Goal: Transaction & Acquisition: Obtain resource

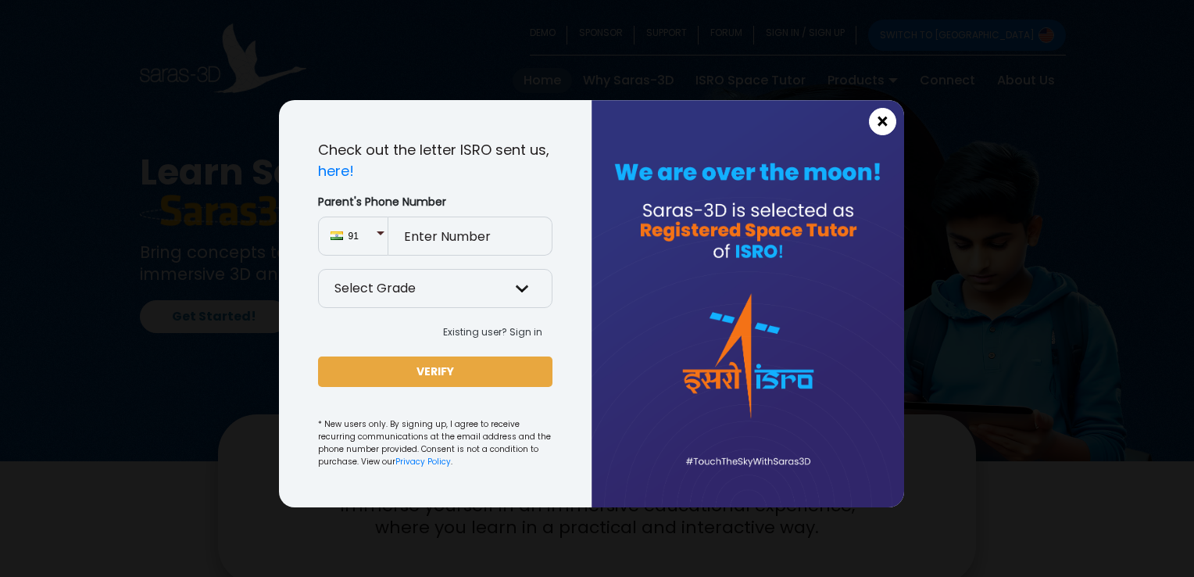
click at [891, 119] on button "×" at bounding box center [882, 121] width 27 height 27
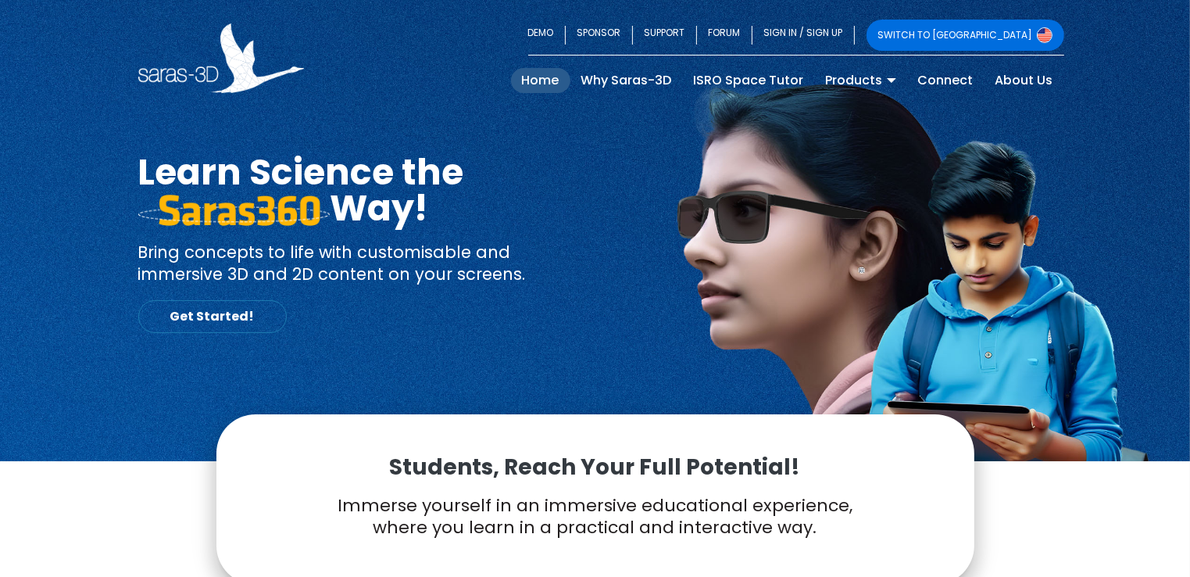
click at [178, 327] on link "Get Started!" at bounding box center [212, 316] width 148 height 33
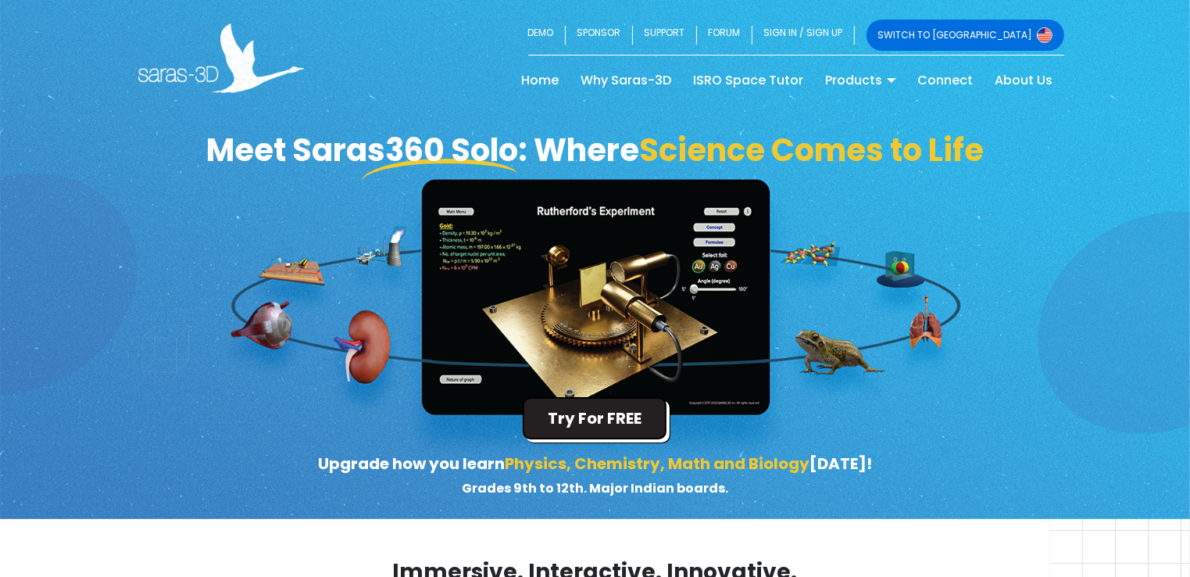
click at [606, 433] on button "Try For FREE" at bounding box center [595, 418] width 144 height 42
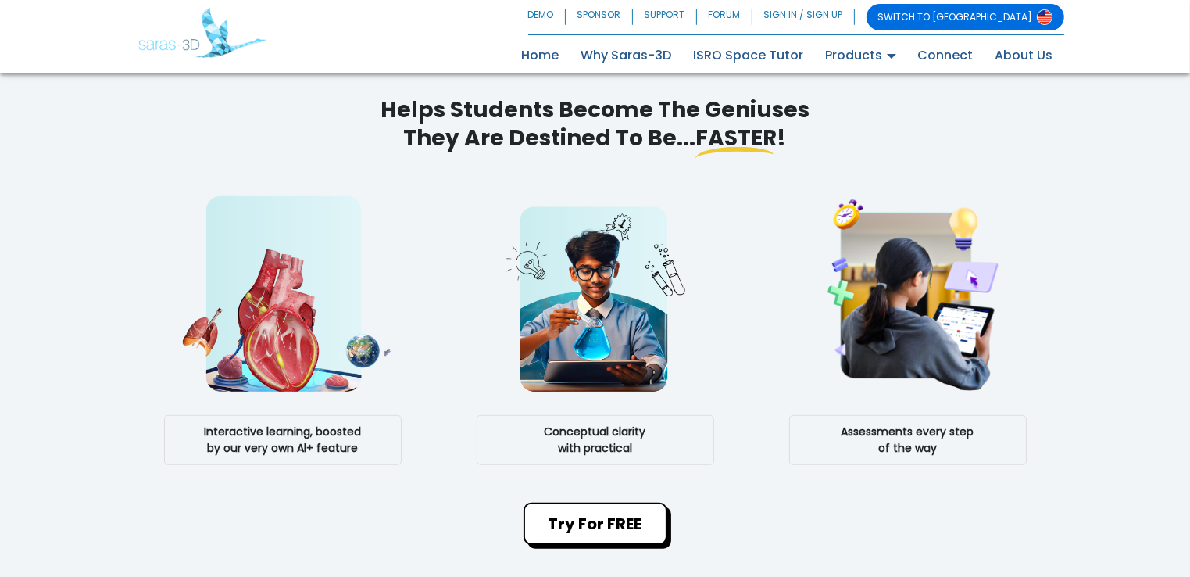
scroll to position [899, 0]
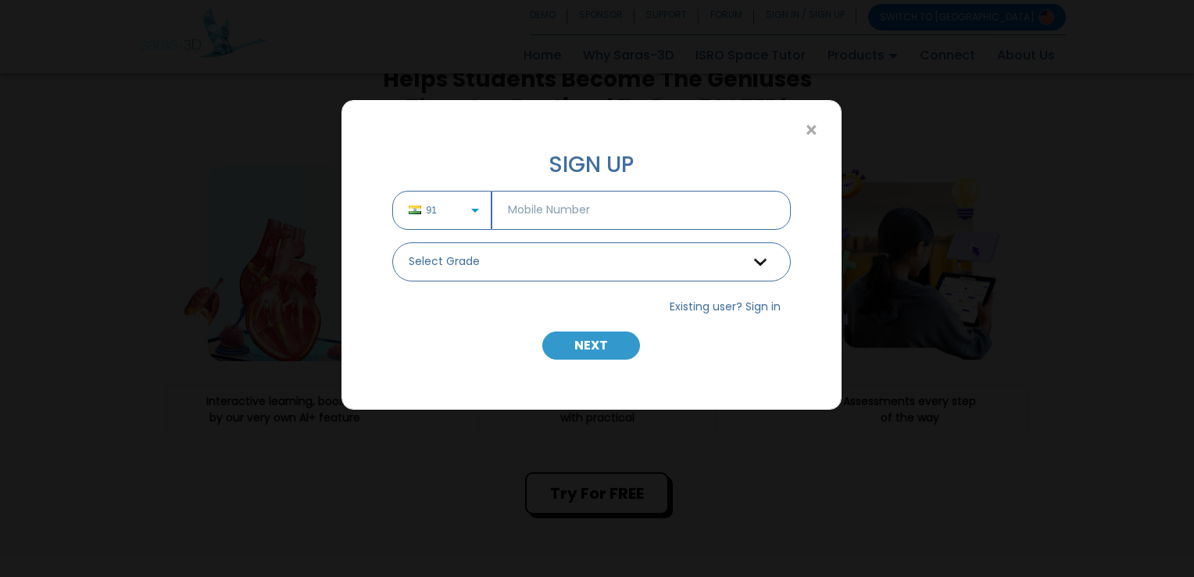
click at [248, 311] on div "× SIGN UP 91 Select Grade Grade 9 th Grade 10 th Grade 11 th Grade 12 th Existi…" at bounding box center [597, 288] width 1194 height 577
click at [817, 126] on span "×" at bounding box center [811, 130] width 13 height 20
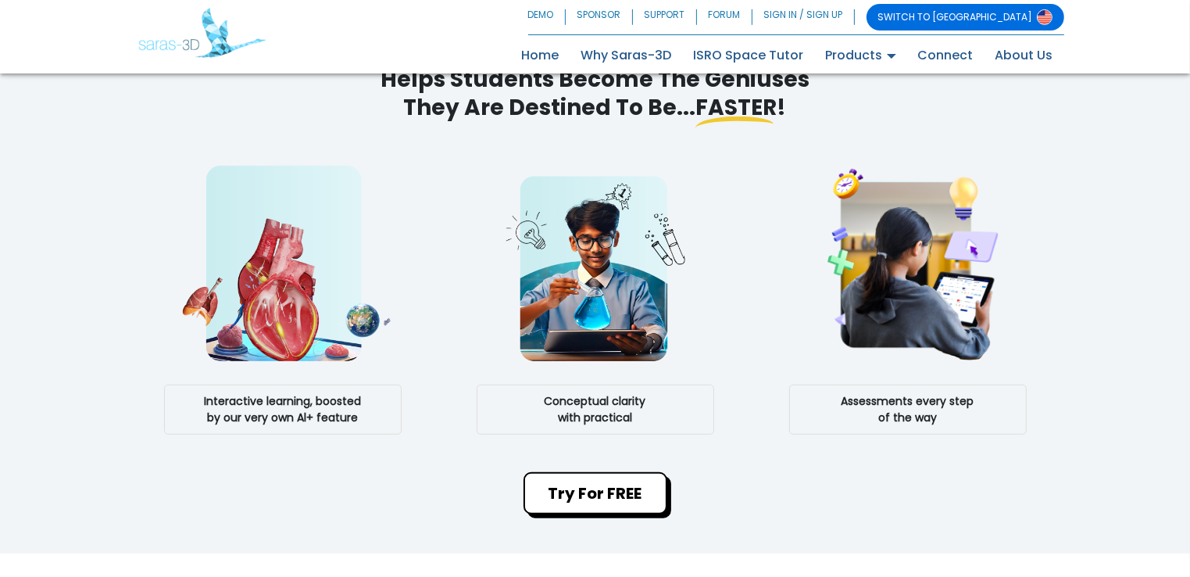
click at [267, 302] on img at bounding box center [283, 263] width 226 height 195
click at [588, 494] on button "Try For FREE" at bounding box center [596, 493] width 144 height 42
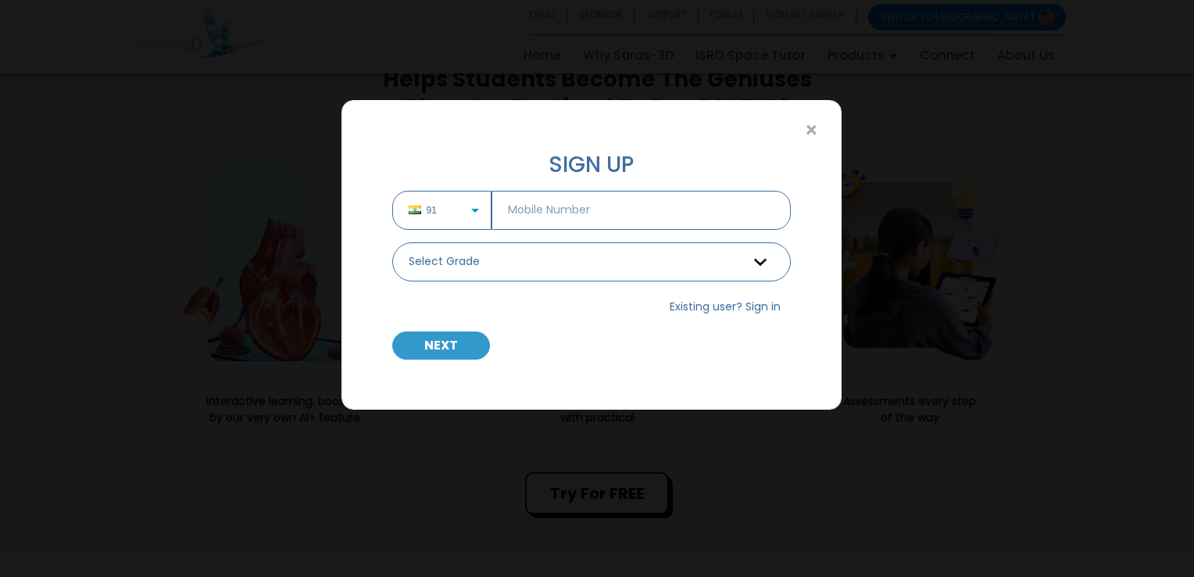
click at [578, 191] on input "text" at bounding box center [641, 210] width 299 height 39
click at [569, 209] on input "text" at bounding box center [641, 210] width 299 height 39
type input "8511141676"
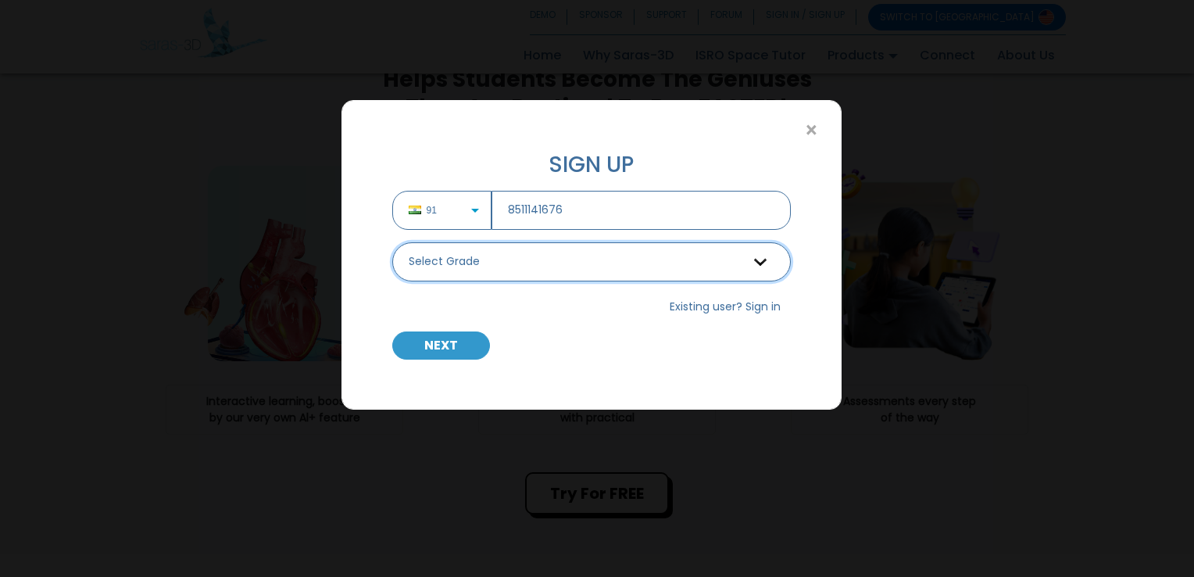
click at [610, 274] on select "Select Grade Grade 9 th Grade 10 th Grade 11 th Grade 12 th" at bounding box center [591, 261] width 399 height 39
select select "9"
click at [392, 242] on select "Select Grade Grade 9 th Grade 10 th Grade 11 th Grade 12 th" at bounding box center [591, 261] width 399 height 39
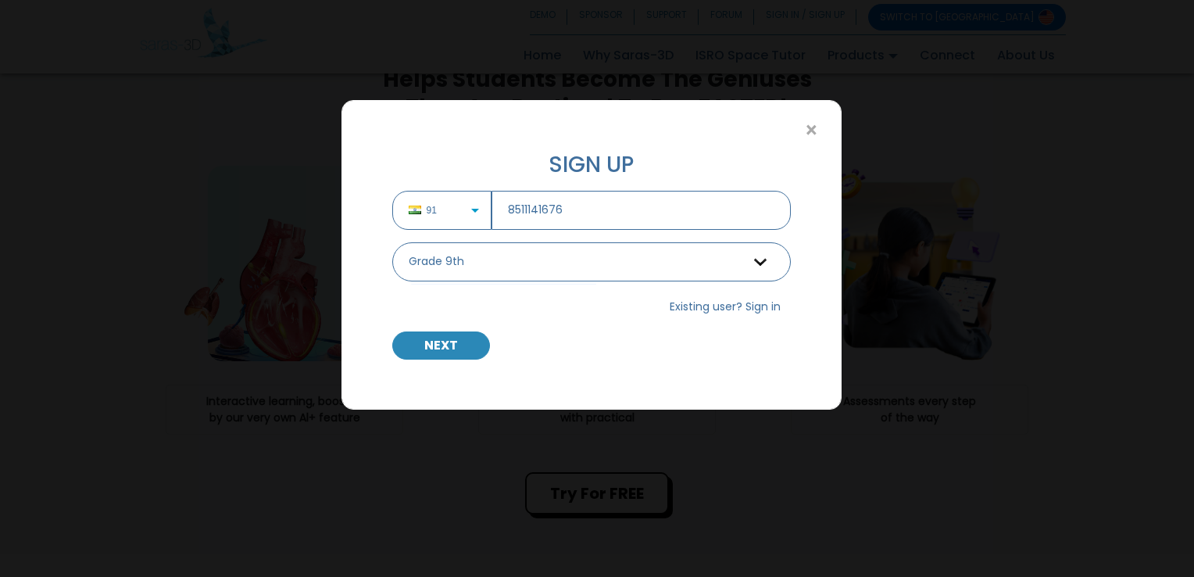
click at [441, 347] on button "NEXT" at bounding box center [441, 345] width 98 height 28
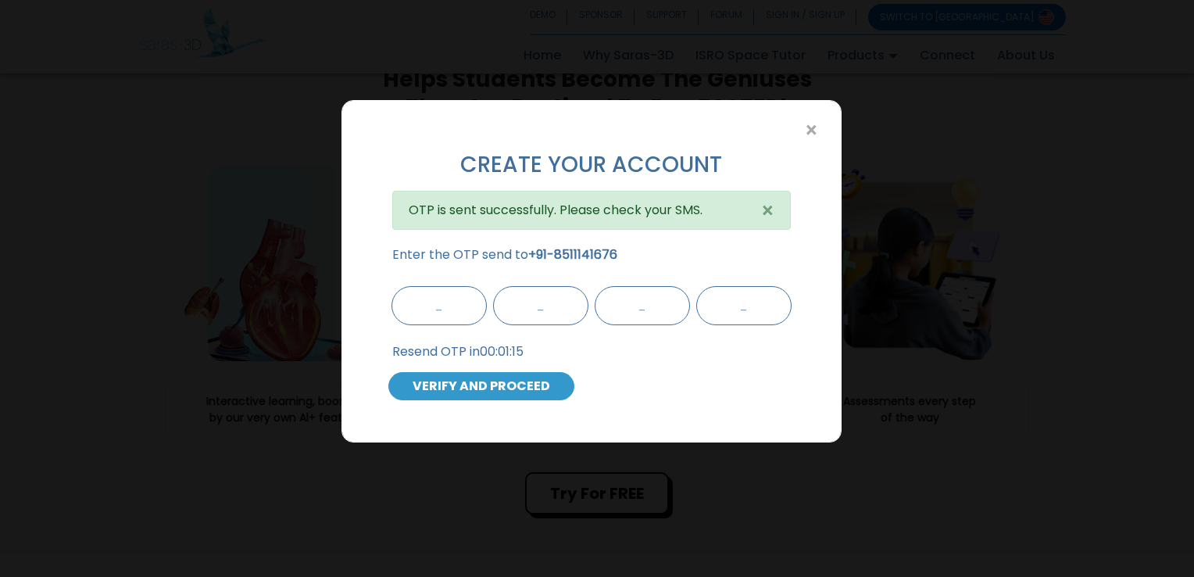
click at [426, 309] on input "text" at bounding box center [439, 305] width 95 height 39
type input "2"
type input "3"
type input "6"
type input "9"
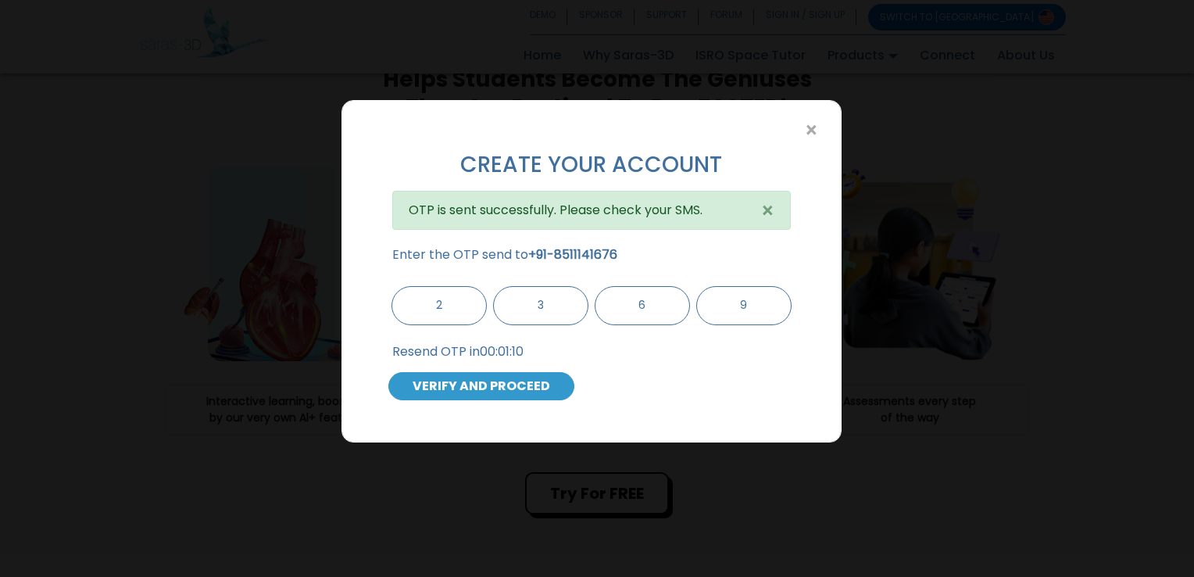
click at [445, 367] on div "Don't receive the OTP? Resend OTP Resend OTP in 00:01:10" at bounding box center [591, 358] width 406 height 29
click at [438, 380] on button "VERIFY AND PROCEED" at bounding box center [481, 386] width 186 height 28
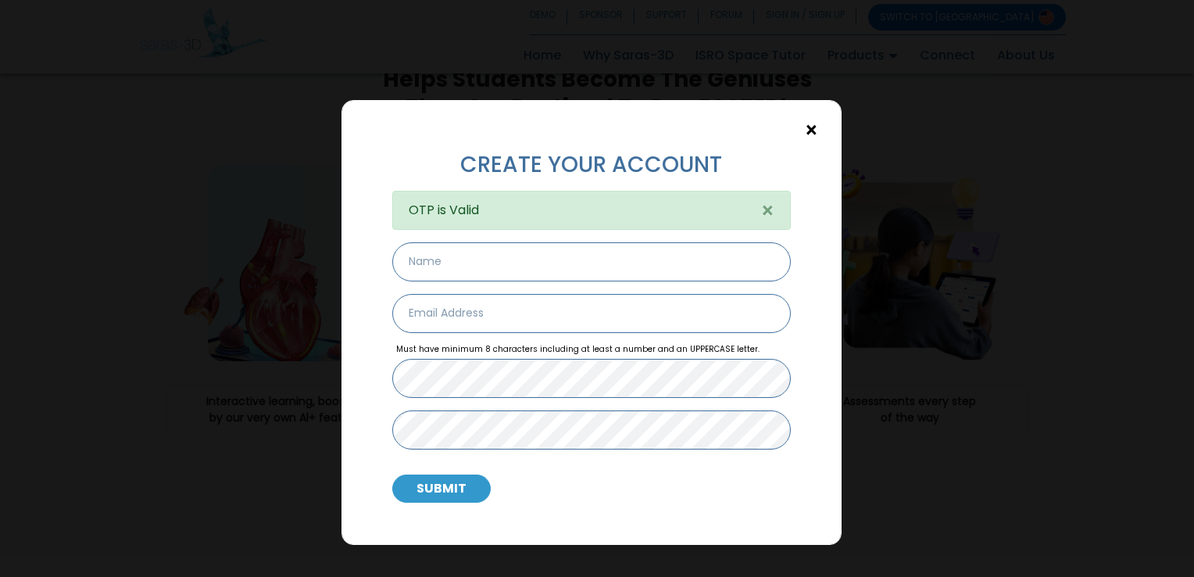
click at [806, 126] on span "×" at bounding box center [811, 130] width 13 height 20
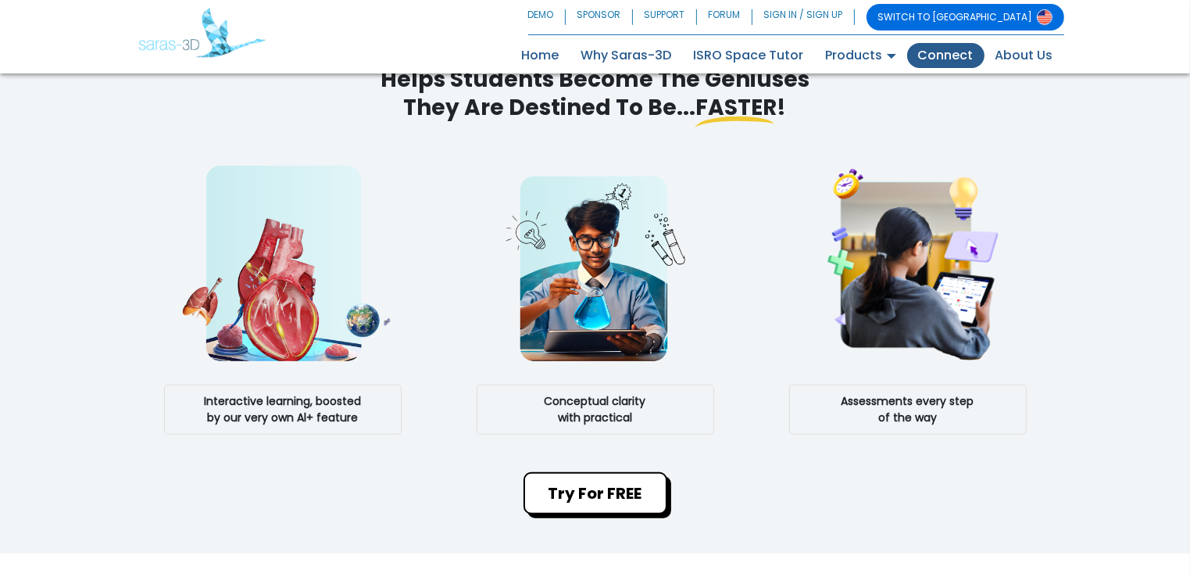
click at [963, 48] on link "Connect" at bounding box center [945, 55] width 77 height 25
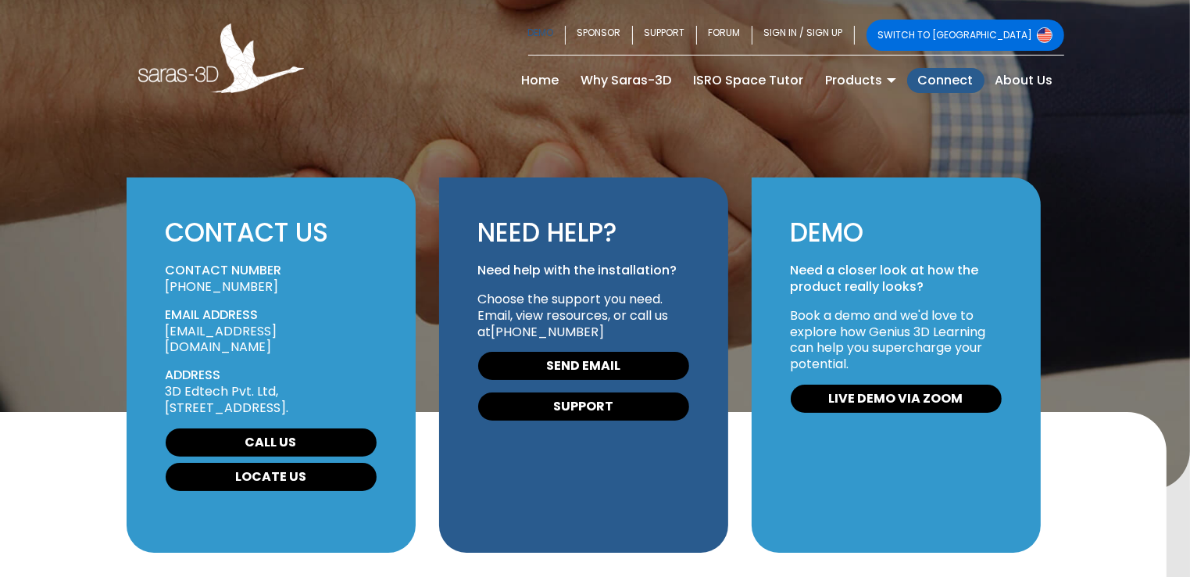
click at [566, 34] on link "DEMO" at bounding box center [547, 35] width 38 height 31
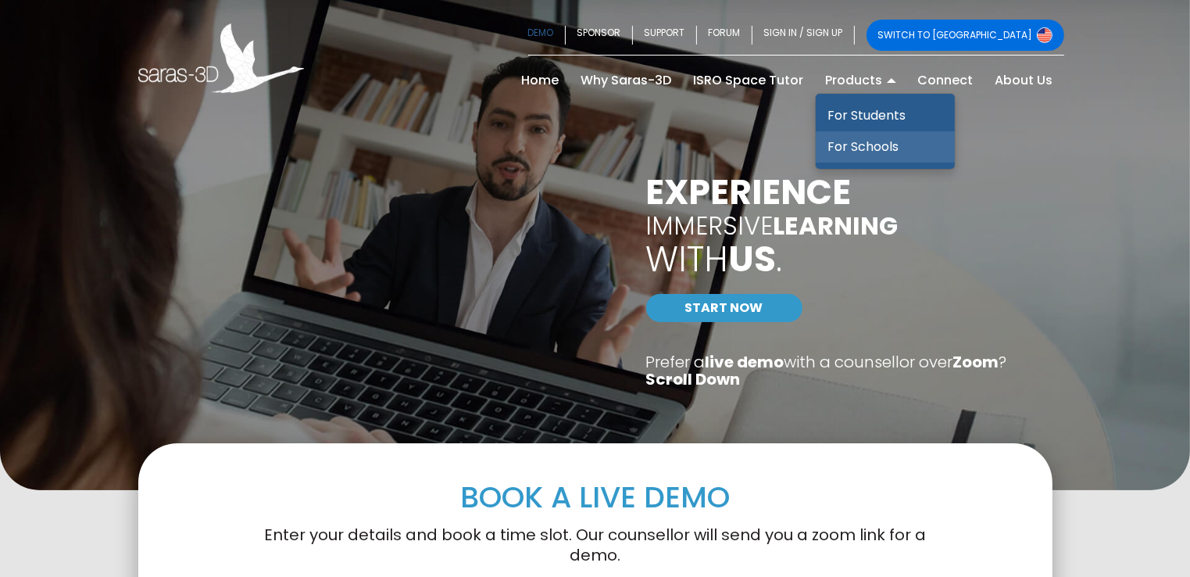
click at [863, 138] on link "For Schools" at bounding box center [885, 146] width 139 height 31
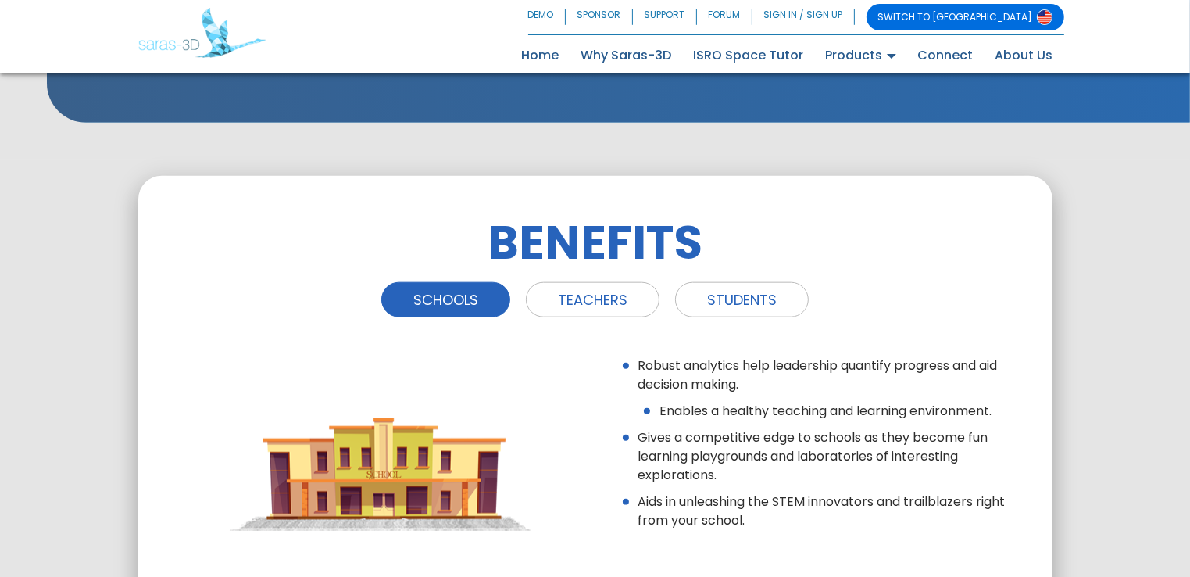
scroll to position [1724, 0]
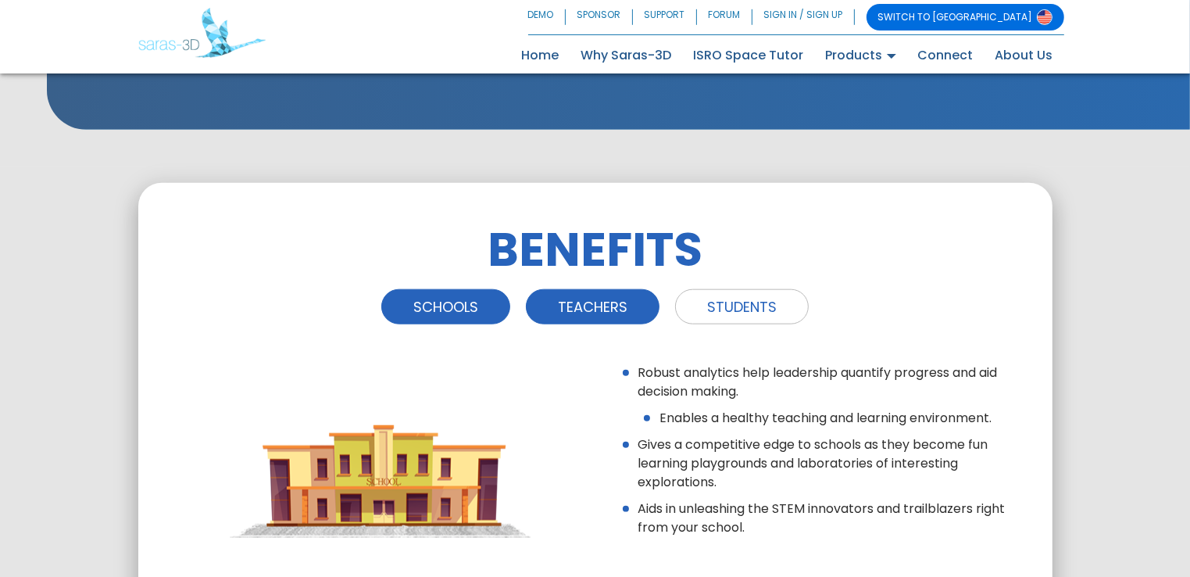
click at [621, 299] on link "TEACHERS" at bounding box center [593, 306] width 134 height 35
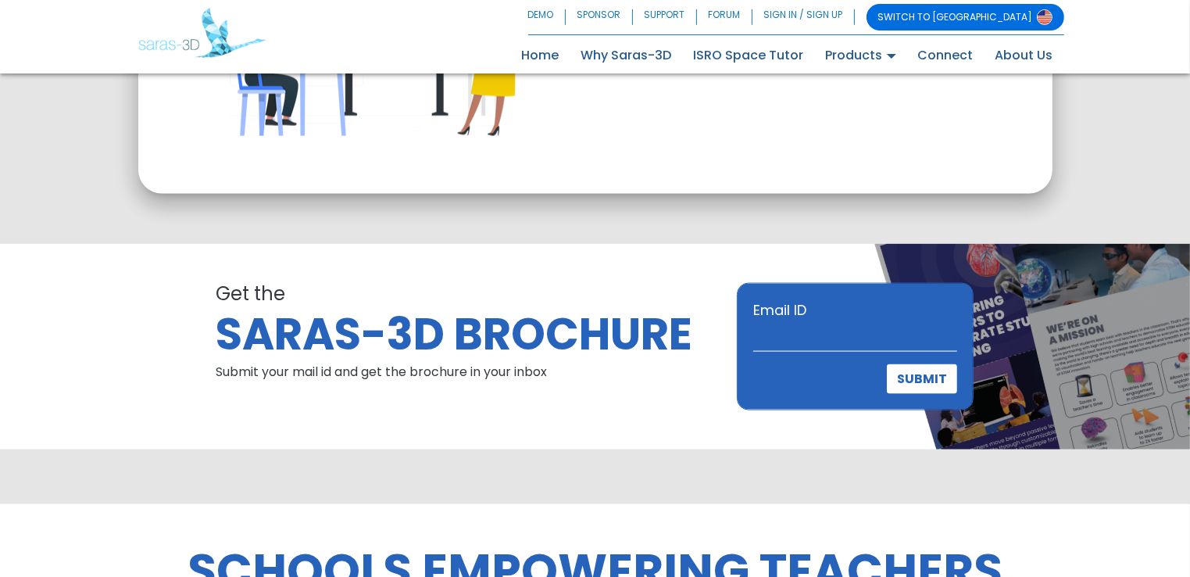
scroll to position [2155, 0]
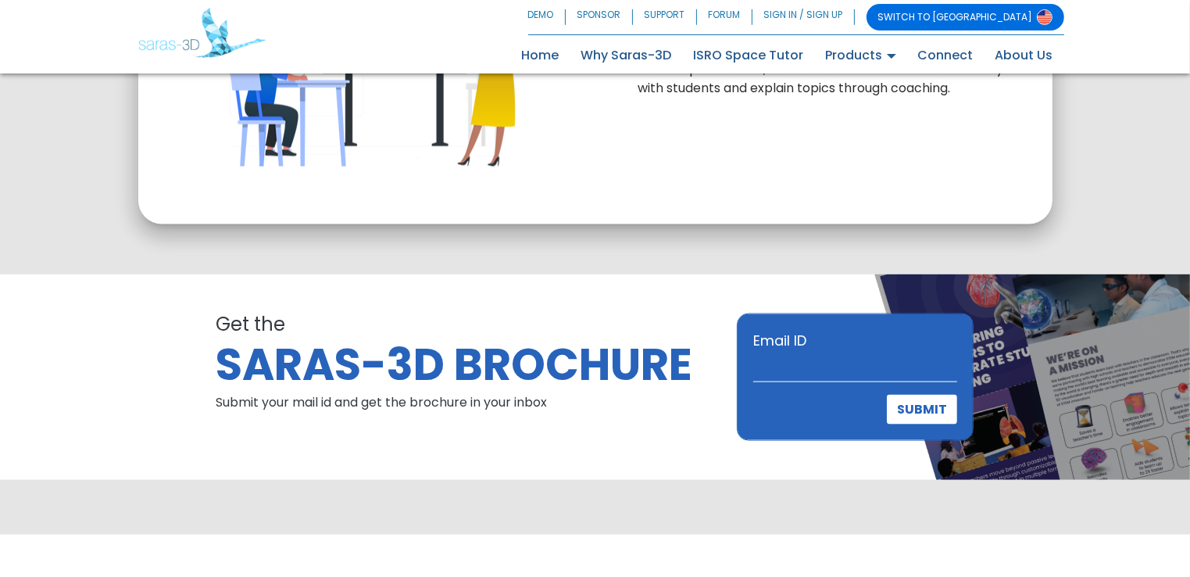
click at [524, 363] on h2 "SARAS-3D BROCHURE" at bounding box center [465, 365] width 498 height 47
click at [470, 410] on p "Submit your mail id and get the brochure in your inbox" at bounding box center [465, 403] width 498 height 16
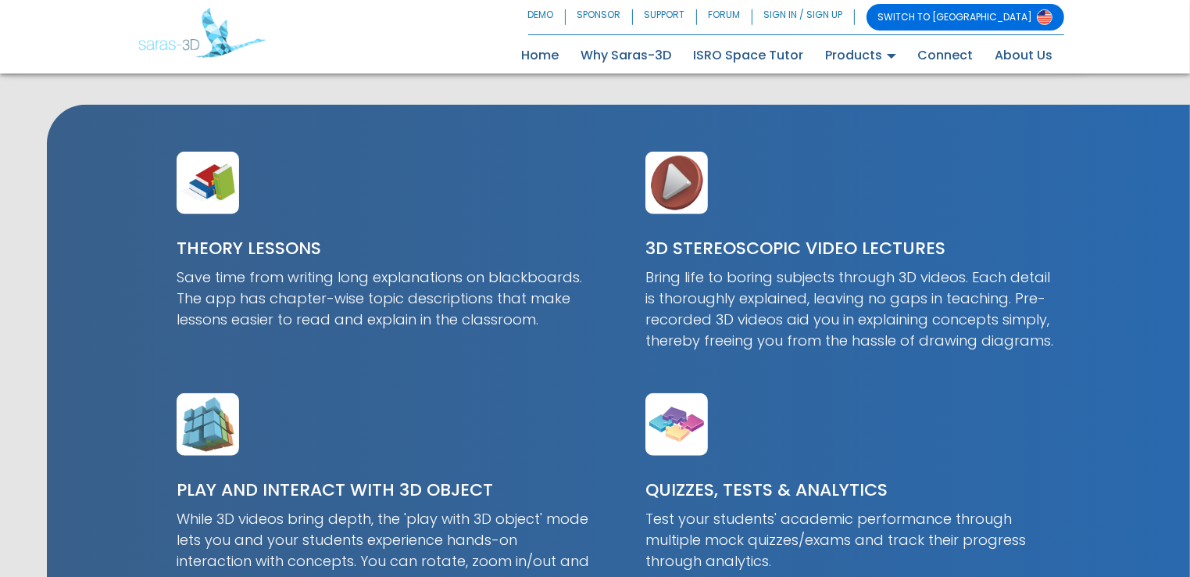
scroll to position [1189, 0]
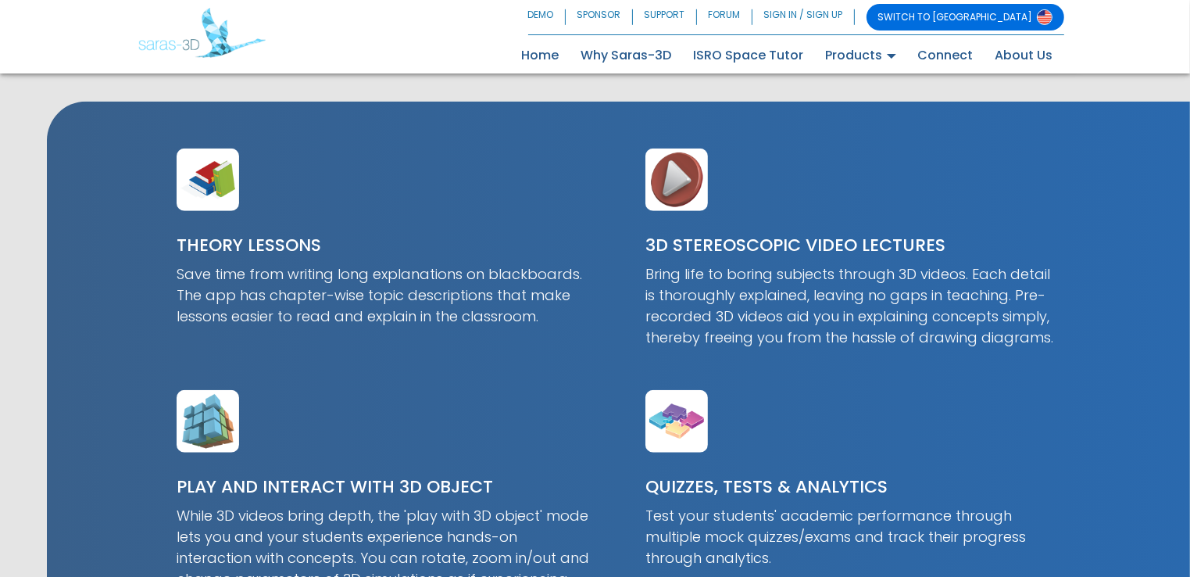
click at [675, 434] on img at bounding box center [677, 421] width 63 height 63
click at [753, 493] on h3 "QUIZZES, TESTS & ANALYTICS" at bounding box center [853, 487] width 414 height 23
click at [778, 535] on p "Test your students' academic performance through multiple mock quizzes/exams an…" at bounding box center [853, 536] width 414 height 63
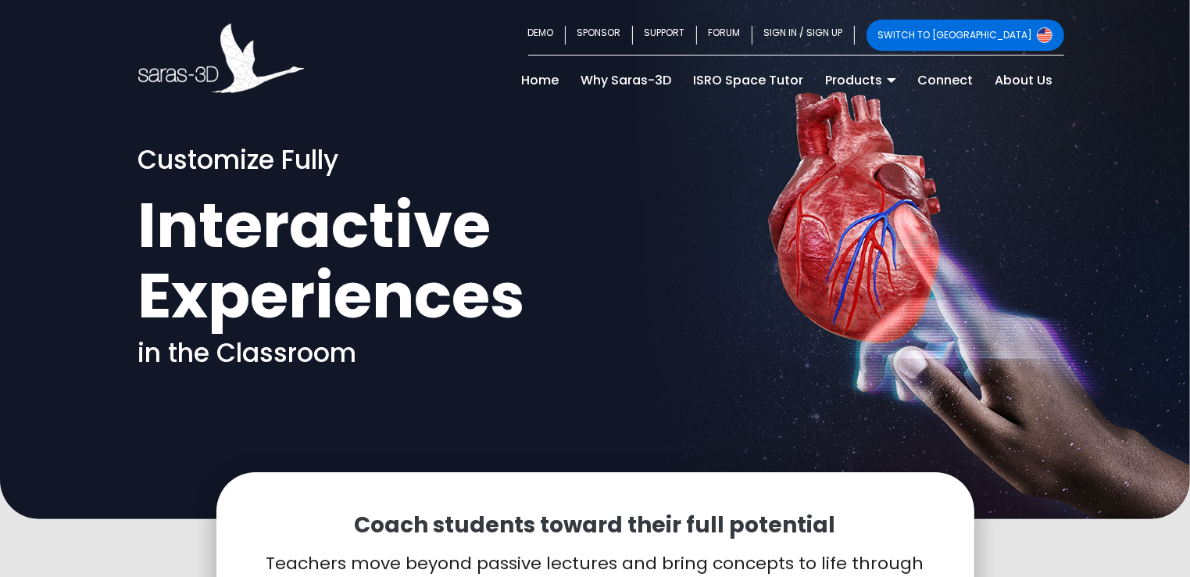
scroll to position [0, 0]
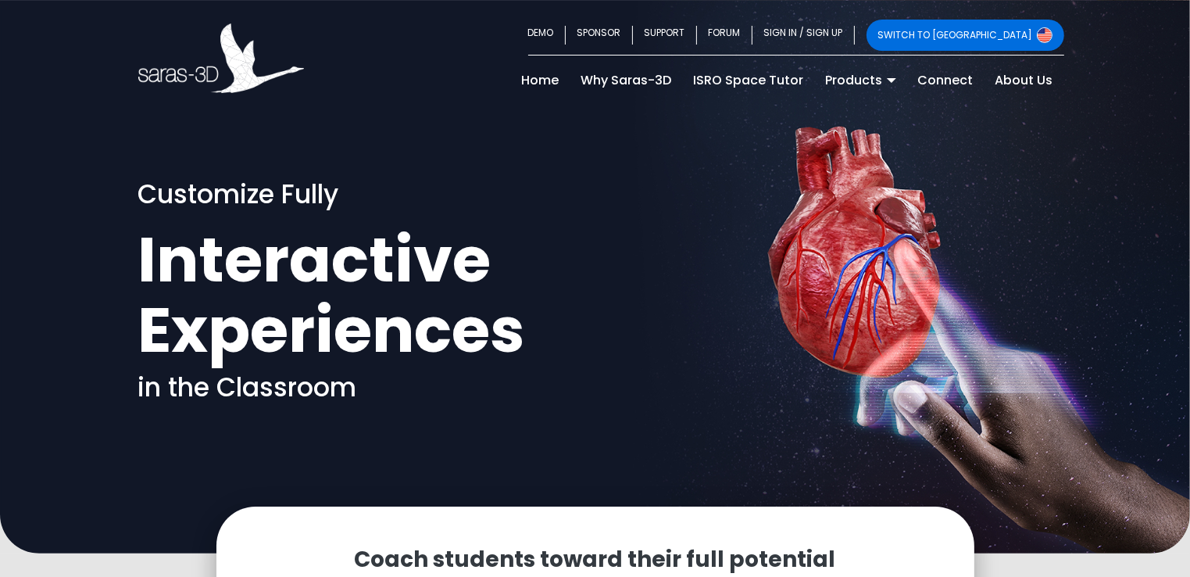
click at [869, 245] on div "Customize Fully Interactive Experiences in the Classroom" at bounding box center [596, 297] width 938 height 239
